Goal: Information Seeking & Learning: Learn about a topic

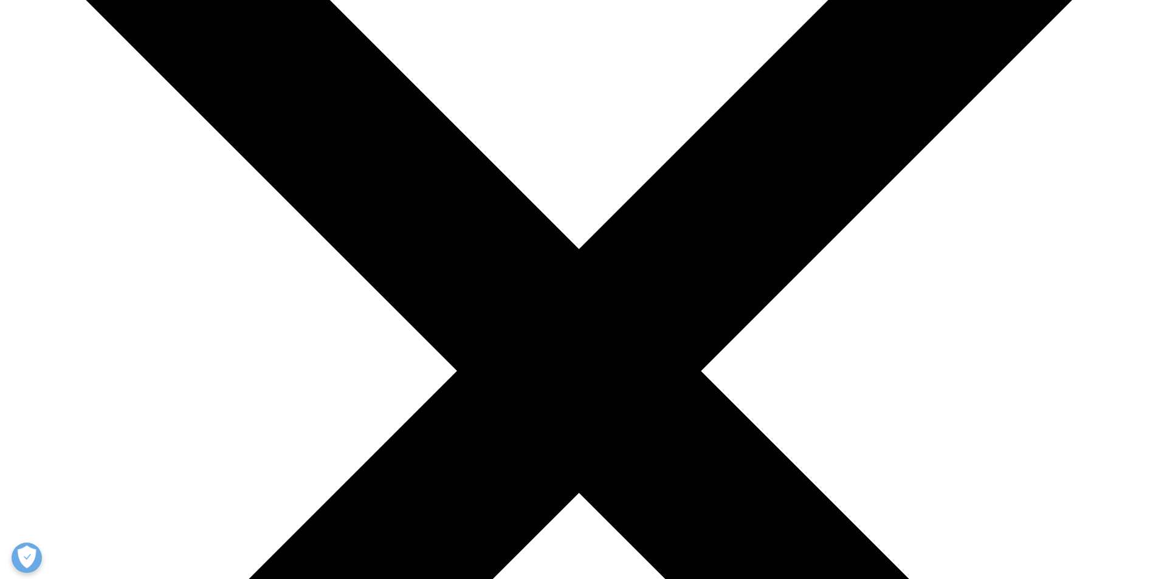
scroll to position [304, 0]
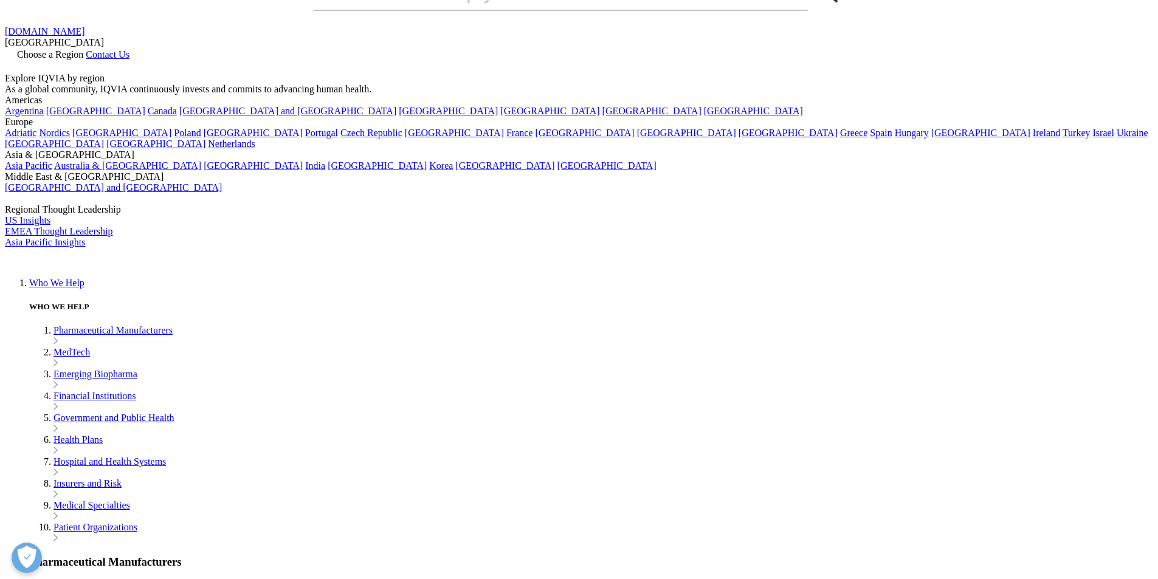
scroll to position [0, 0]
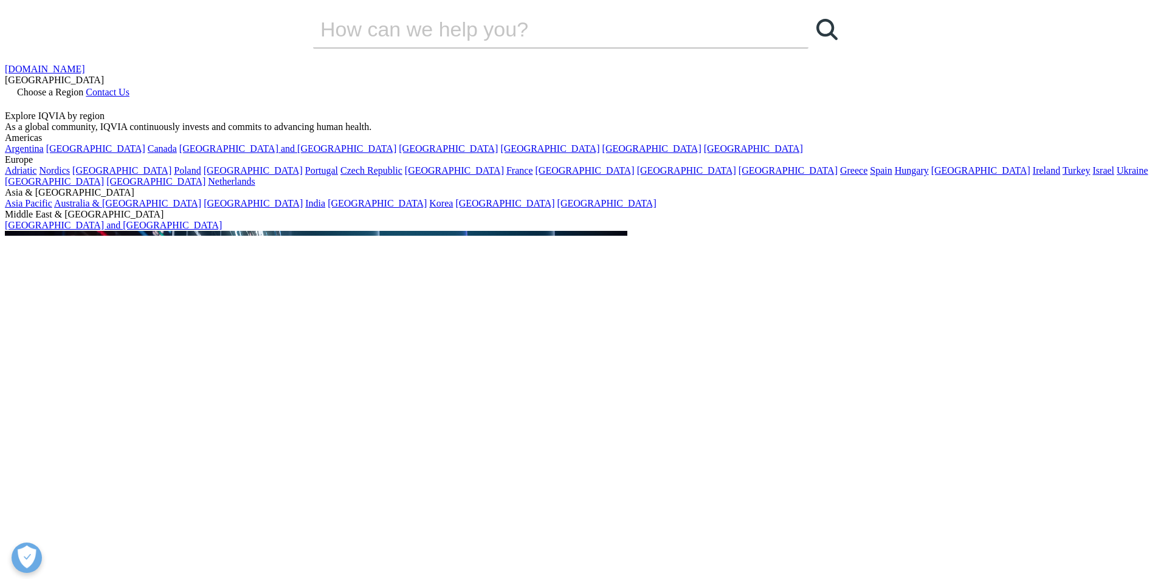
click at [86, 87] on link "Choose a Region" at bounding box center [45, 92] width 81 height 10
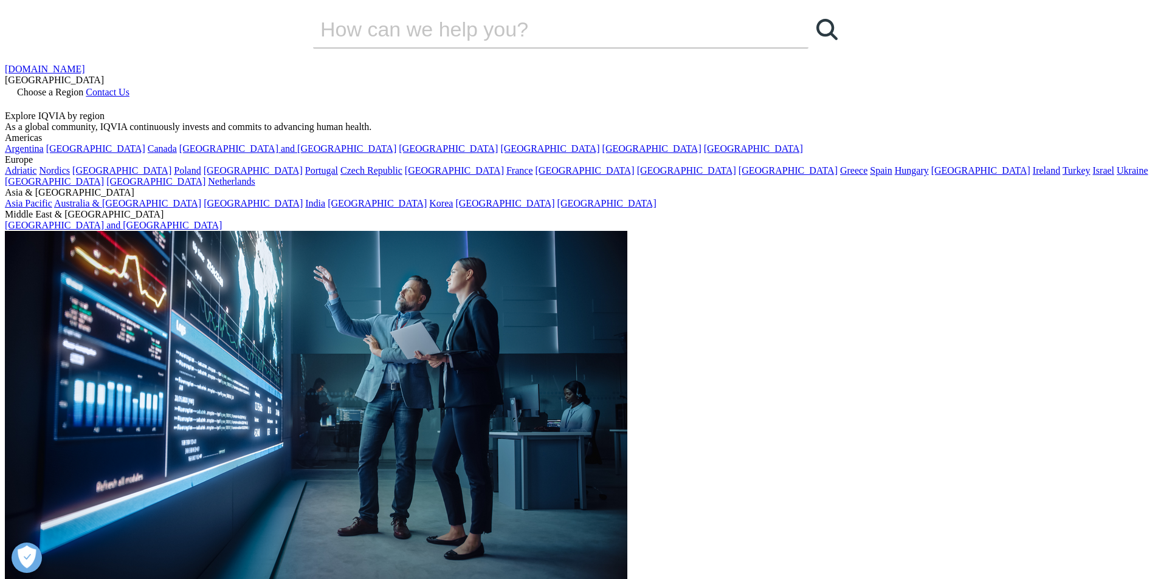
click at [704, 154] on link "[GEOGRAPHIC_DATA]" at bounding box center [753, 148] width 99 height 10
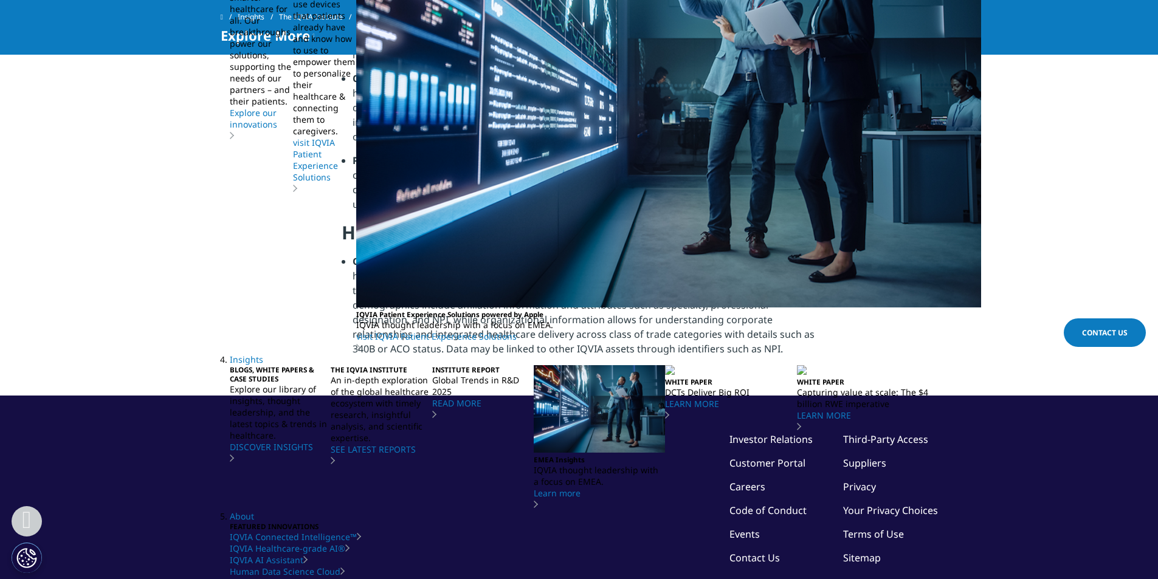
scroll to position [1337, 0]
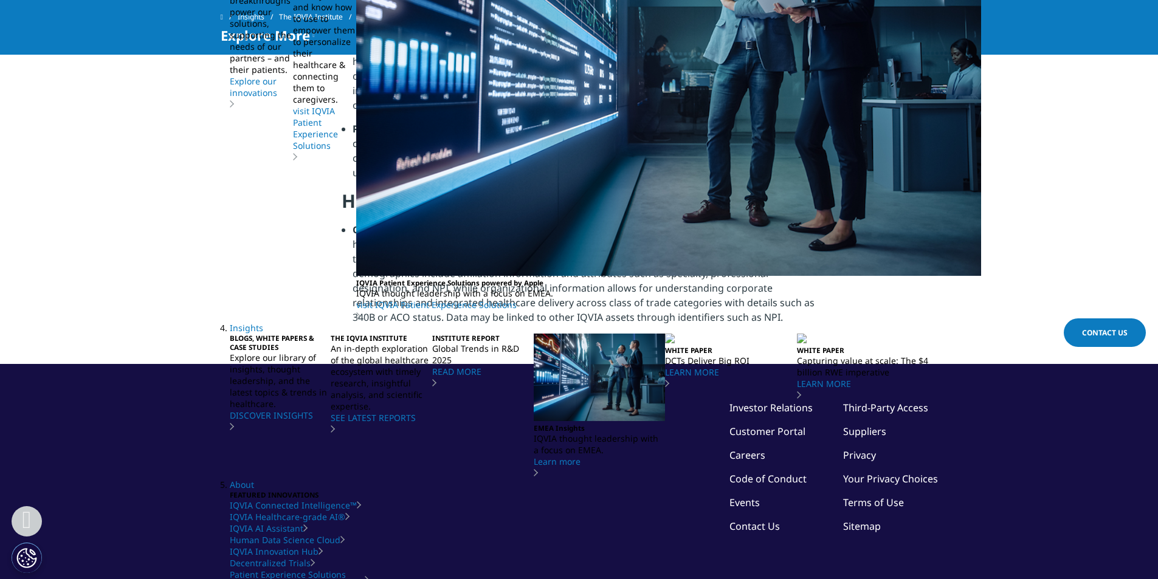
click at [885, 401] on link "Third-Party Access" at bounding box center [885, 407] width 85 height 13
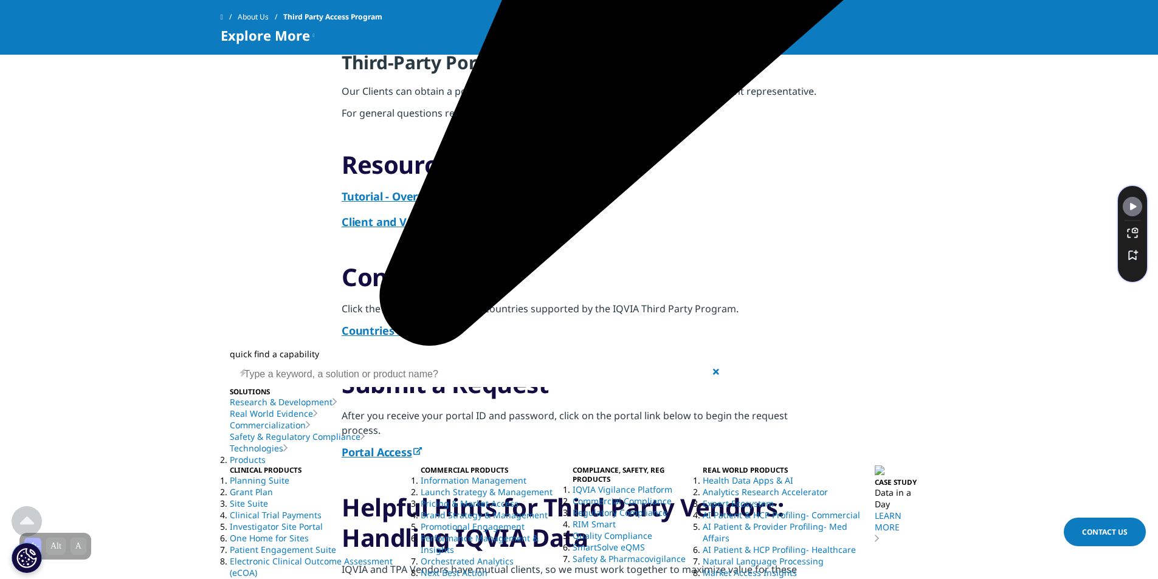
scroll to position [608, 0]
